Goal: Complete application form: Complete application form

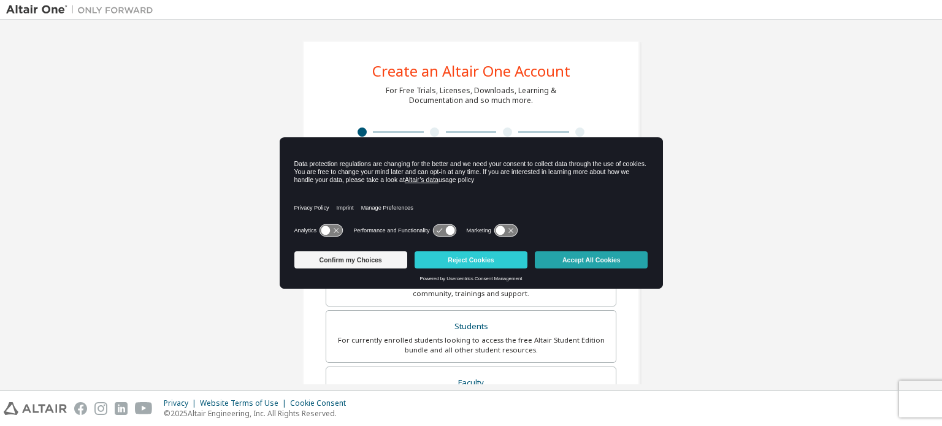
click at [579, 257] on button "Accept All Cookies" at bounding box center [591, 259] width 113 height 17
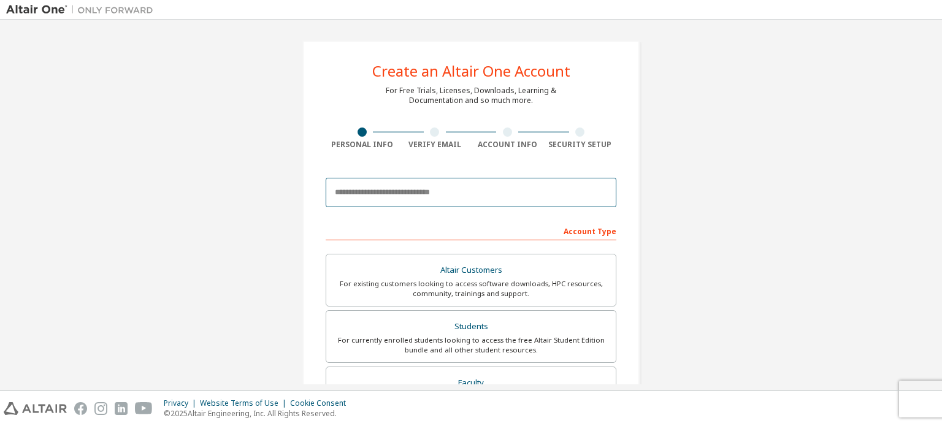
click at [429, 200] on input "email" at bounding box center [471, 192] width 291 height 29
type input "**********"
click at [559, 190] on input "**********" at bounding box center [471, 192] width 291 height 29
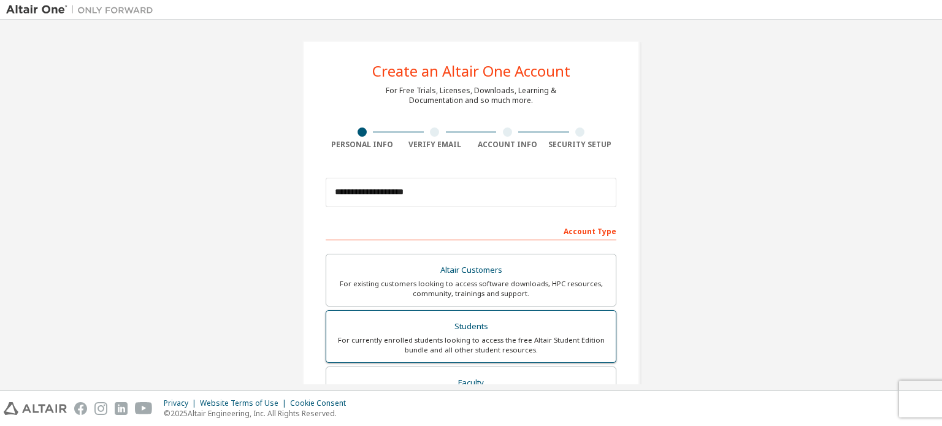
click at [526, 335] on div "For currently enrolled students looking to access the free Altair Student Editi…" at bounding box center [471, 345] width 275 height 20
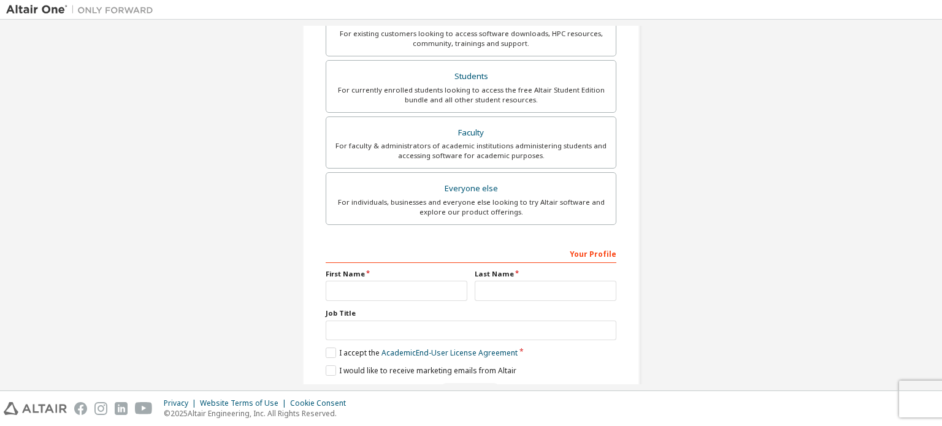
scroll to position [288, 0]
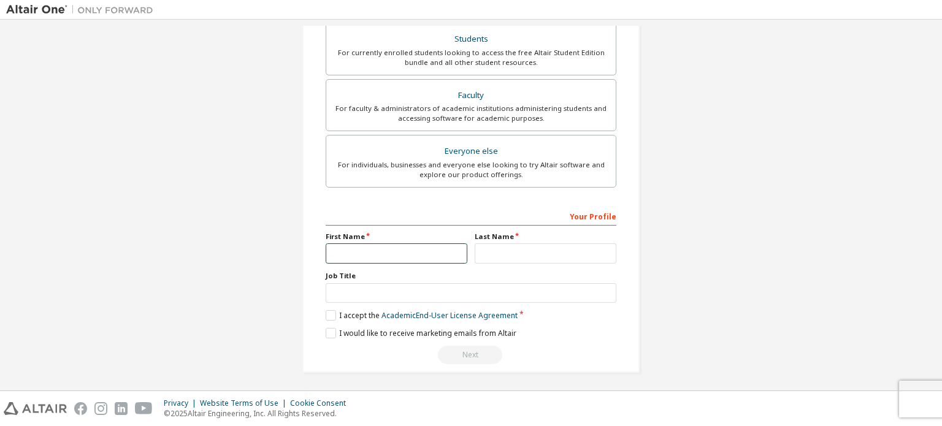
click at [413, 246] on input "text" at bounding box center [397, 253] width 142 height 20
type input "****"
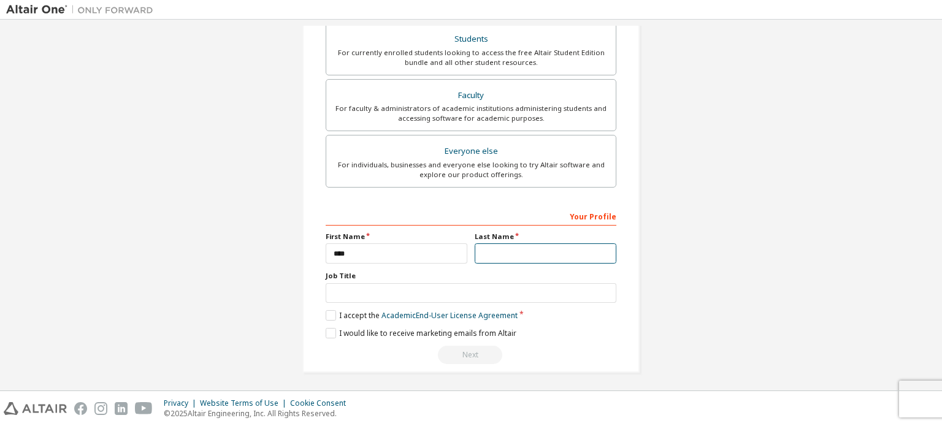
click at [485, 247] on input "text" at bounding box center [546, 253] width 142 height 20
type input "*****"
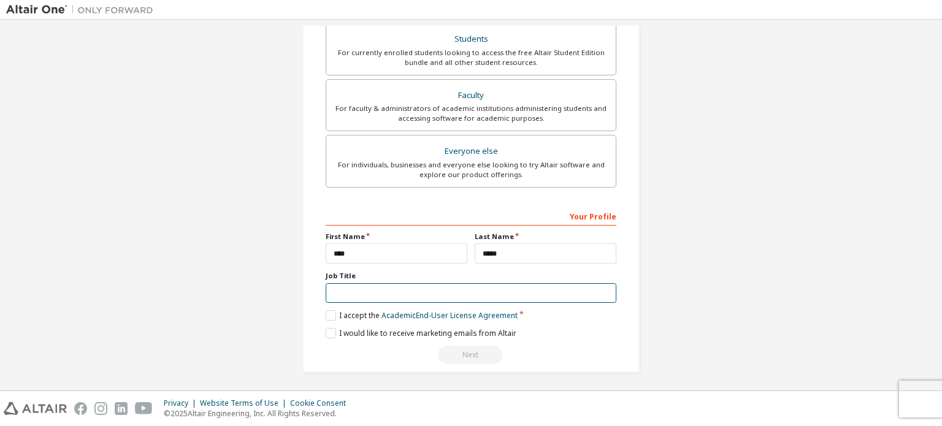
click at [453, 288] on input "text" at bounding box center [471, 293] width 291 height 20
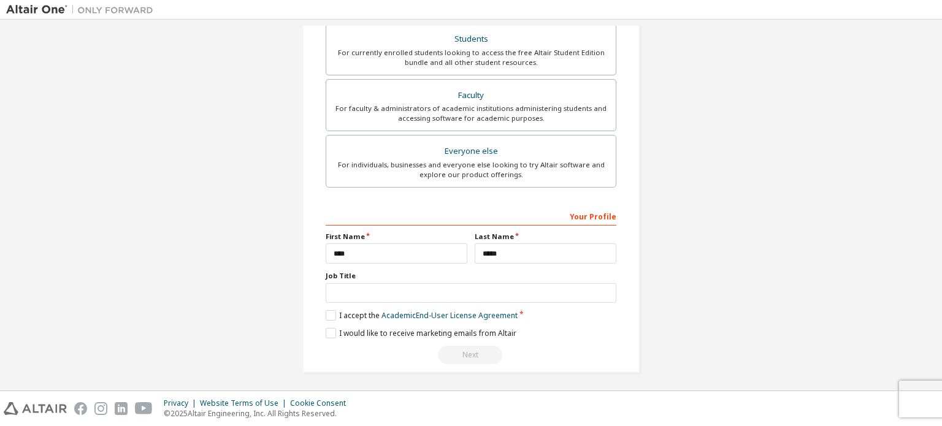
click at [338, 306] on div "Your Profile First Name **** Last Name ***** Job Title Please provide State/Pro…" at bounding box center [471, 285] width 291 height 159
click at [341, 313] on label "I accept the Academic End-User License Agreement" at bounding box center [422, 315] width 192 height 10
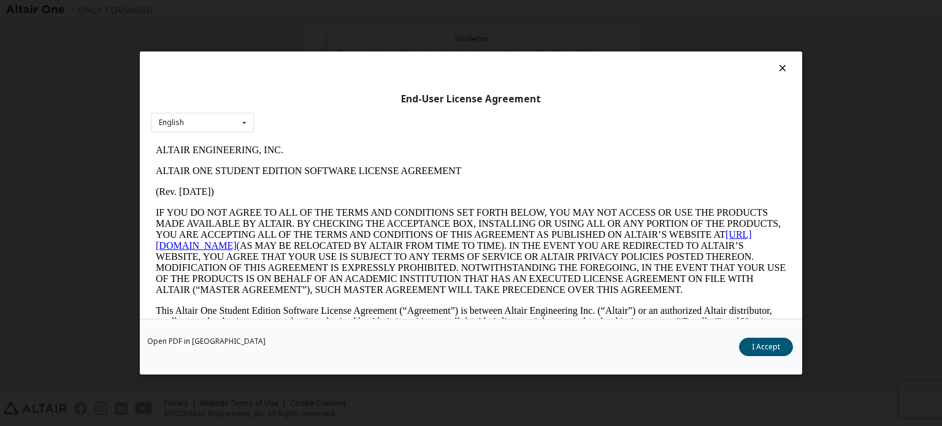
scroll to position [0, 0]
click at [245, 124] on icon at bounding box center [244, 122] width 15 height 19
click at [431, 145] on p "ALTAIR ENGINEERING, INC." at bounding box center [471, 150] width 630 height 11
click at [751, 345] on button "I Accept" at bounding box center [766, 347] width 54 height 18
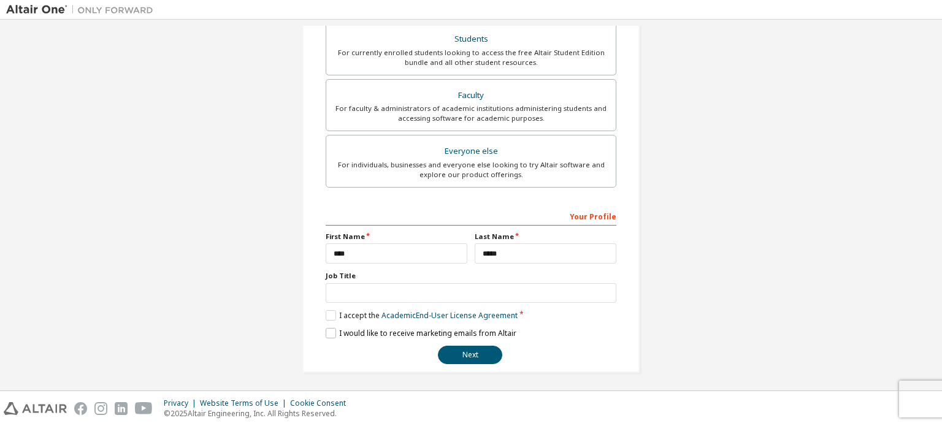
click at [327, 328] on label "I would like to receive marketing emails from Altair" at bounding box center [421, 333] width 191 height 10
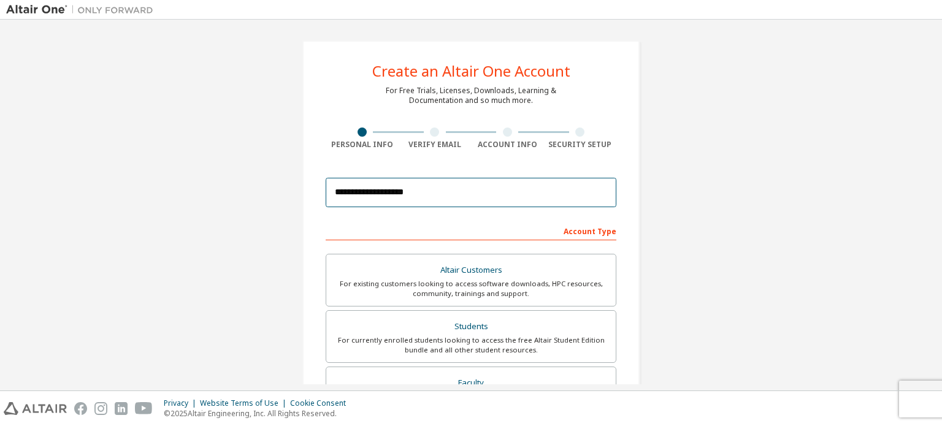
click at [449, 193] on input "**********" at bounding box center [471, 192] width 291 height 29
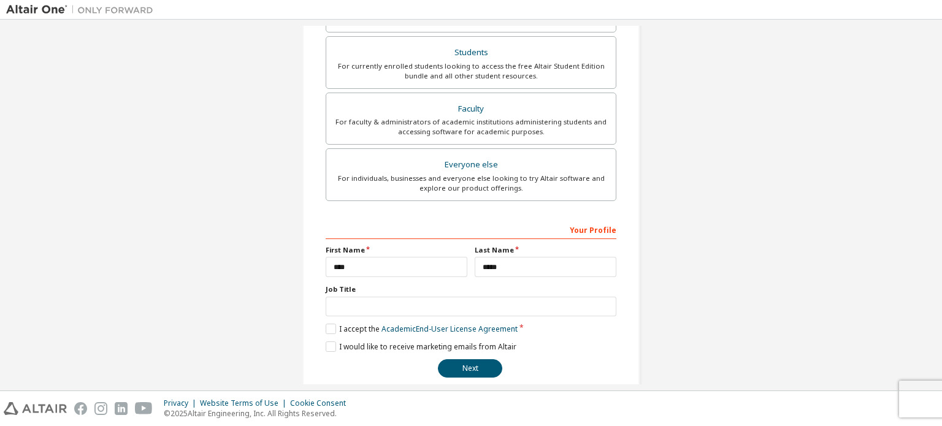
scroll to position [288, 0]
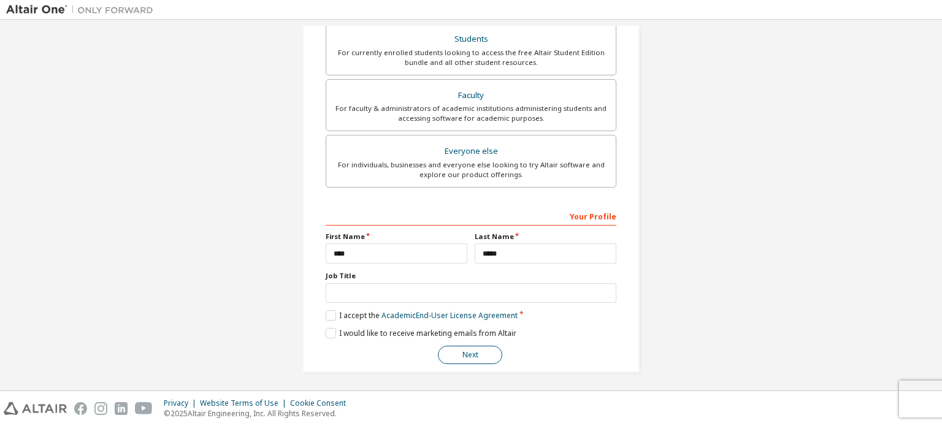
click at [477, 349] on button "Next" at bounding box center [470, 355] width 64 height 18
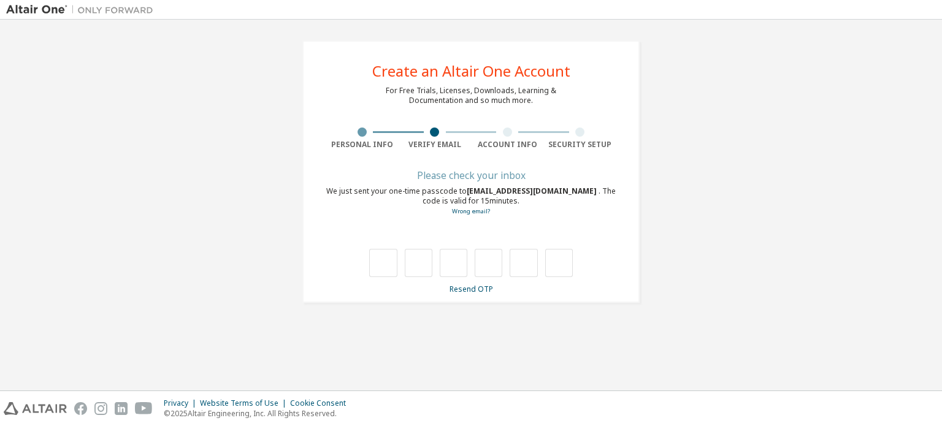
scroll to position [0, 0]
type input "*"
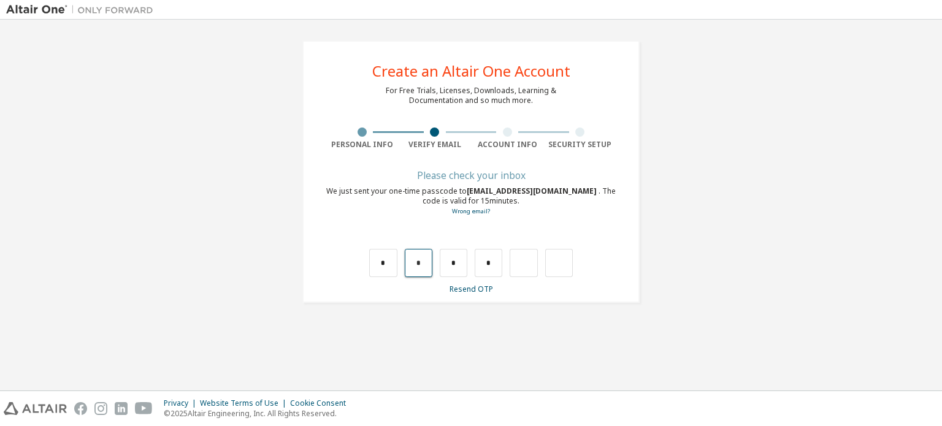
click at [424, 259] on input "*" at bounding box center [419, 263] width 28 height 28
click at [424, 261] on input "text" at bounding box center [419, 263] width 28 height 28
type input "*"
click at [461, 264] on input "text" at bounding box center [454, 263] width 28 height 28
type input "*"
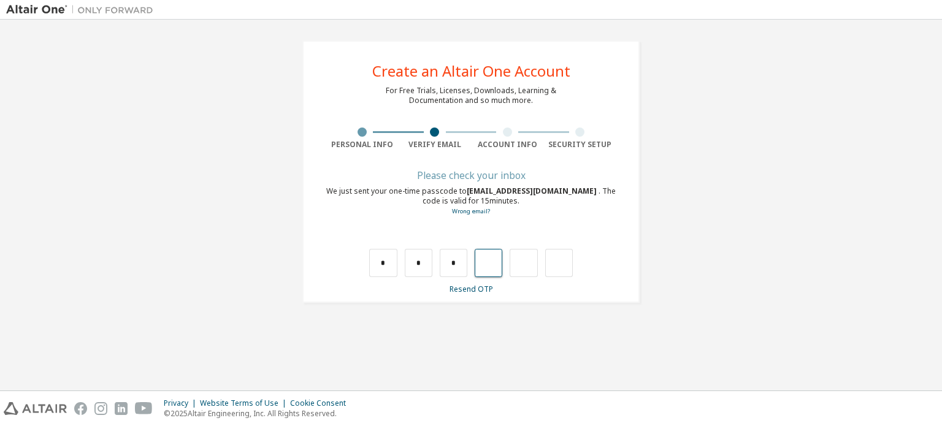
click at [482, 256] on input "text" at bounding box center [489, 263] width 28 height 28
type input "*"
click at [532, 261] on input "*" at bounding box center [524, 263] width 28 height 28
click at [522, 264] on input "text" at bounding box center [524, 263] width 28 height 28
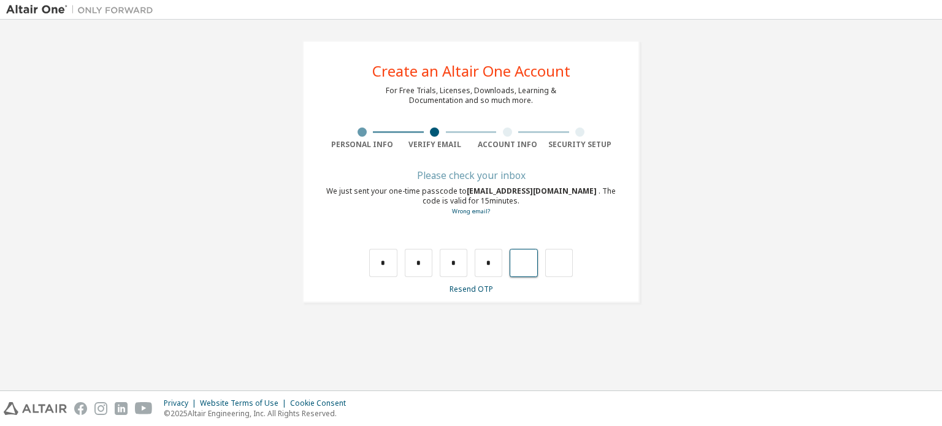
type input "*"
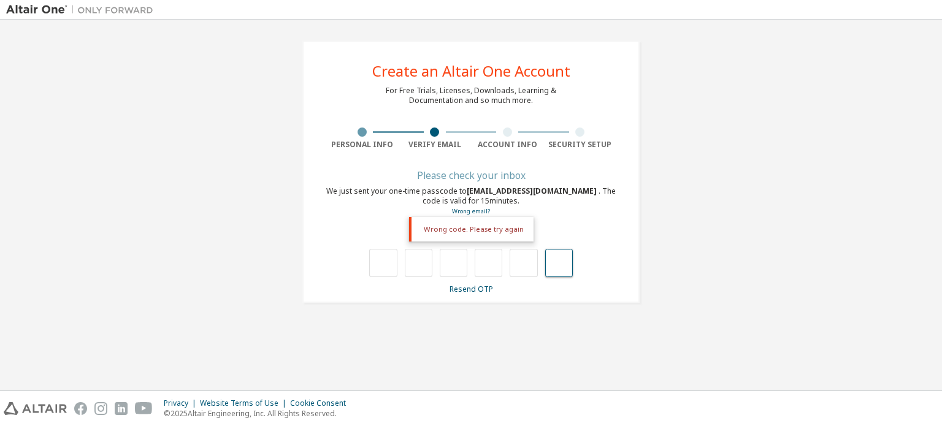
click at [559, 262] on input "text" at bounding box center [559, 263] width 28 height 28
type input "**"
click at [559, 256] on input "text" at bounding box center [559, 263] width 28 height 28
type input "***"
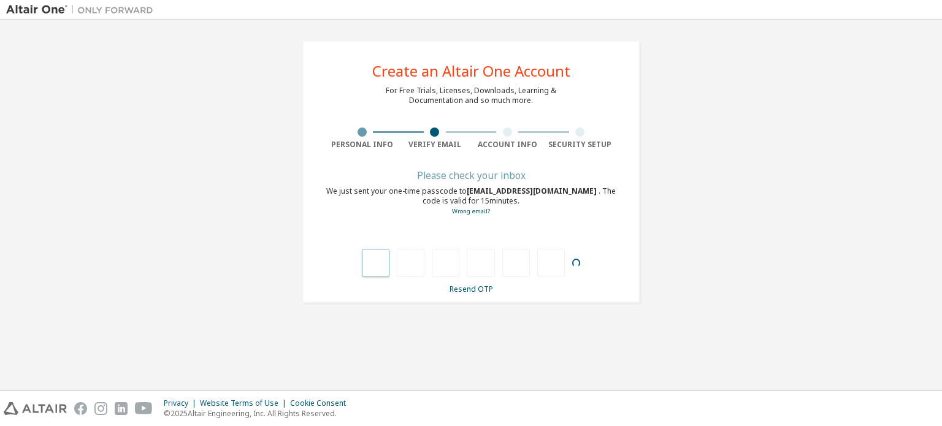
click at [375, 262] on input "text" at bounding box center [376, 263] width 28 height 28
type input "*"
click at [393, 263] on input "*" at bounding box center [383, 263] width 28 height 28
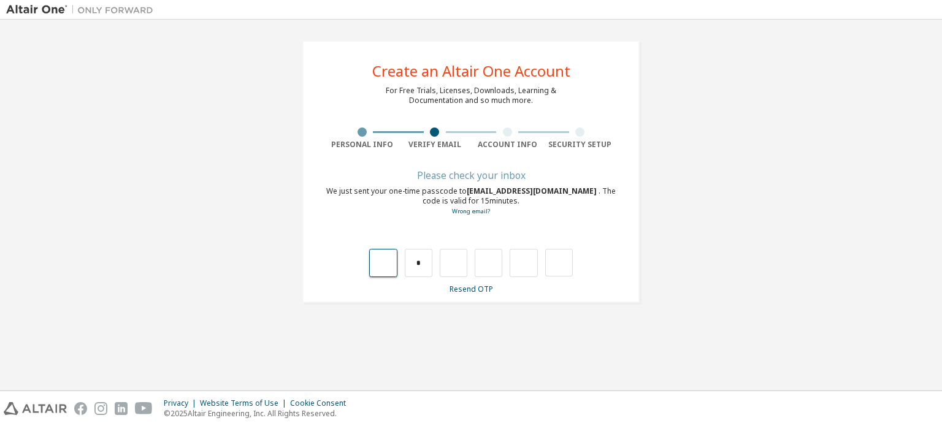
type input "*"
click at [456, 266] on input "text" at bounding box center [454, 263] width 28 height 28
type input "*"
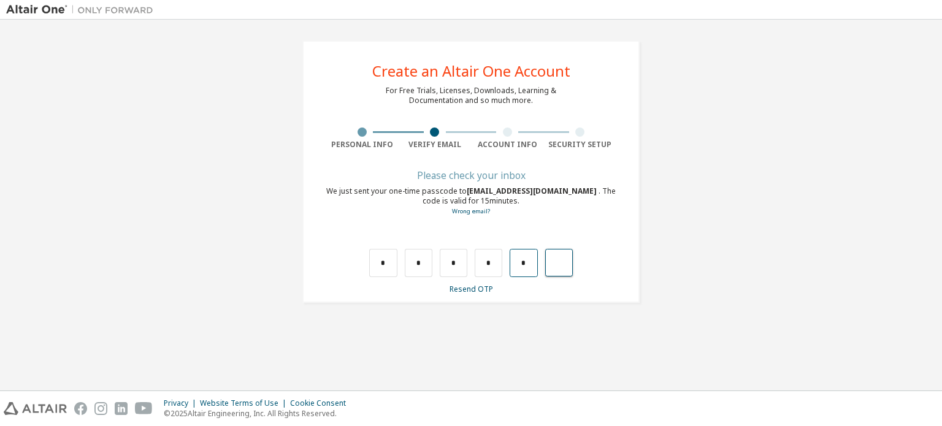
type input "*"
click at [554, 263] on div "*" at bounding box center [551, 263] width 28 height 28
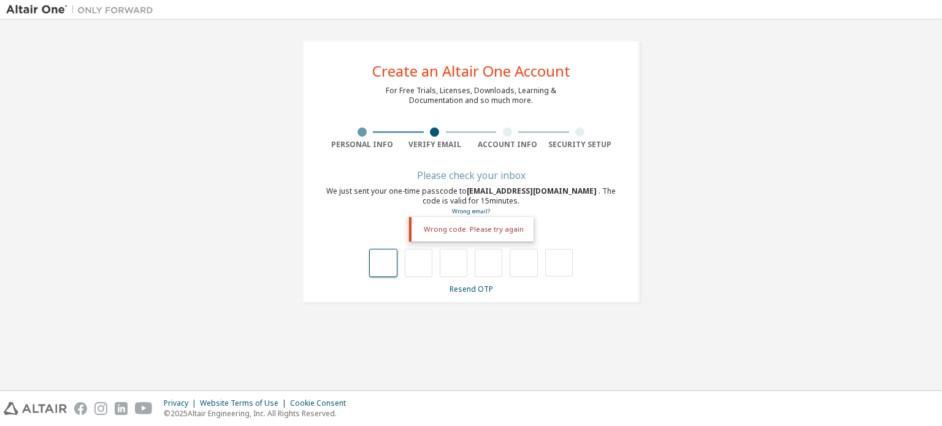
click at [389, 264] on input "text" at bounding box center [383, 263] width 28 height 28
type input "*"
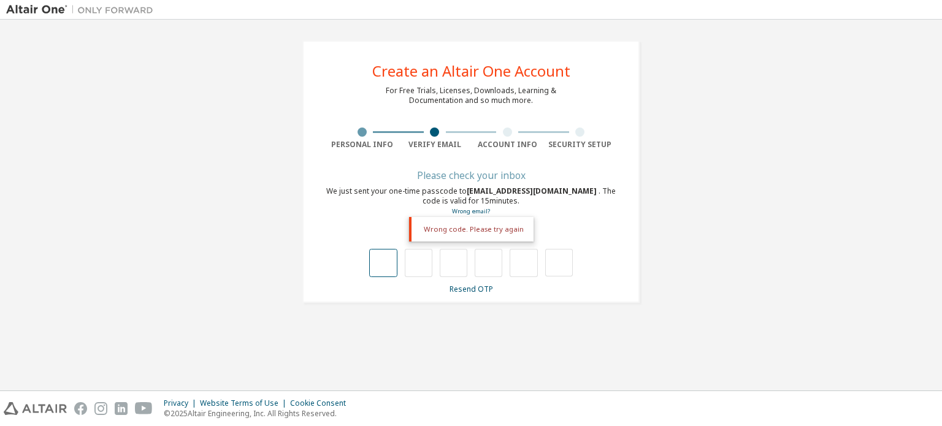
type input "*"
